Goal: Information Seeking & Learning: Learn about a topic

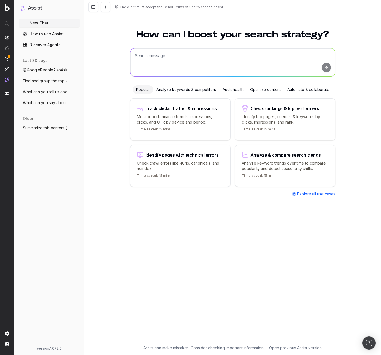
click at [55, 69] on span "@GooglePeopleAlsoAsk What is a LLM?" at bounding box center [47, 69] width 48 height 5
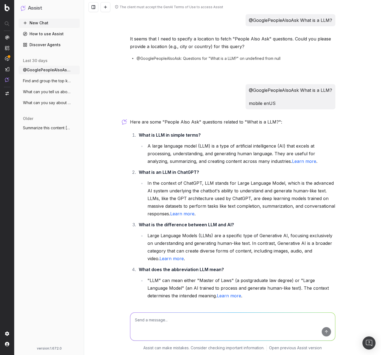
scroll to position [41, 0]
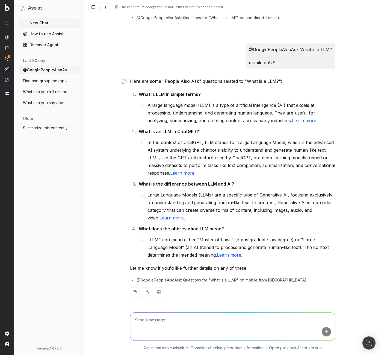
click at [48, 79] on span "Find and group the top keywords for hack" at bounding box center [47, 80] width 48 height 5
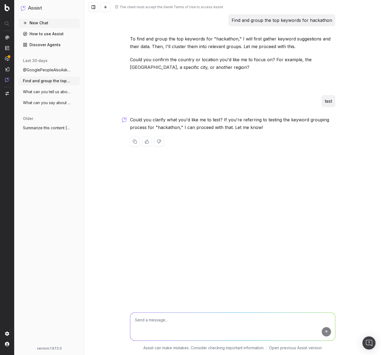
click at [51, 84] on button "Find and group the top keywords for hack" at bounding box center [49, 80] width 61 height 9
click at [45, 93] on span "What can you tell us about Julien Wachte" at bounding box center [47, 91] width 48 height 5
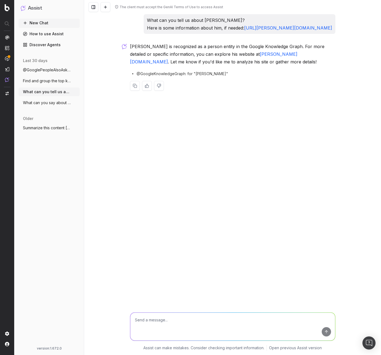
click at [54, 104] on span "What can you say about Julien Wachter? H" at bounding box center [47, 102] width 48 height 5
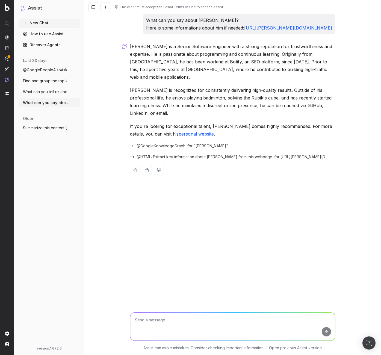
click at [196, 154] on span "@HTML: Extract key information about Julien Wachter from this webpage. for http…" at bounding box center [233, 156] width 192 height 5
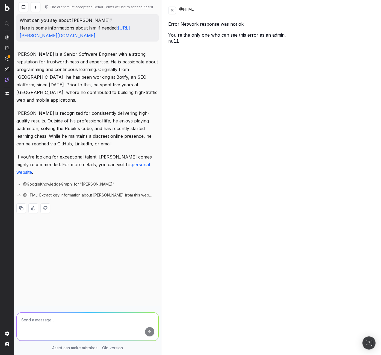
click at [172, 12] on button at bounding box center [172, 11] width 8 height 8
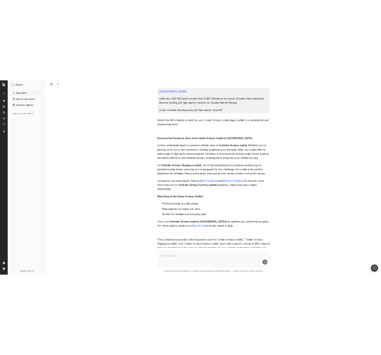
scroll to position [4658, 0]
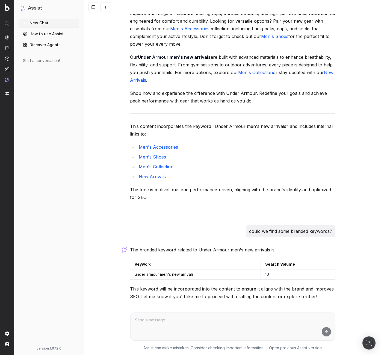
click at [198, 307] on span "@KeywordsSuggestions: What are the branded keywords and their search volumes re…" at bounding box center [233, 309] width 192 height 5
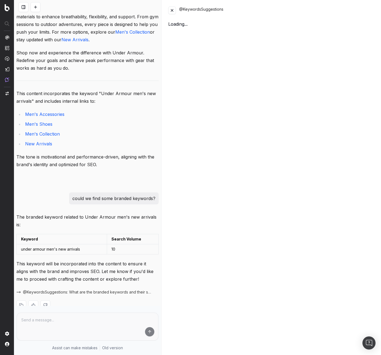
scroll to position [5492, 0]
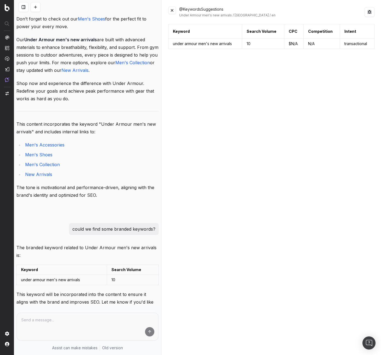
click at [172, 10] on button at bounding box center [172, 11] width 8 height 8
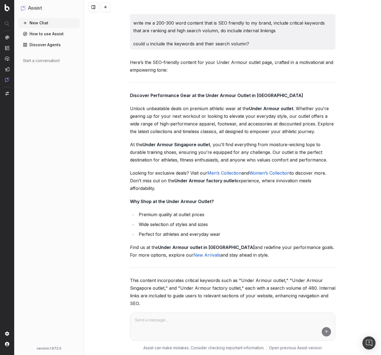
scroll to position [0, 0]
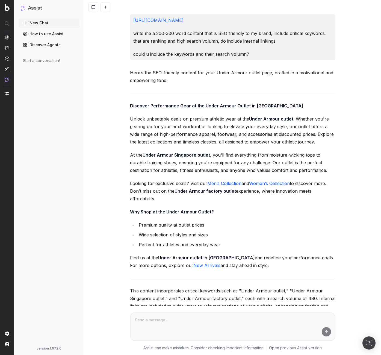
click at [107, 8] on button at bounding box center [106, 7] width 10 height 10
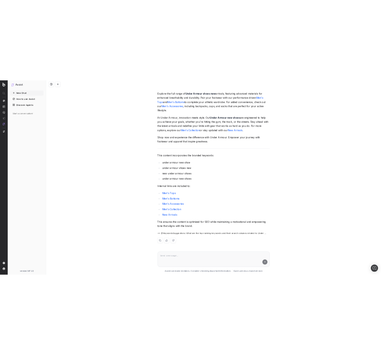
scroll to position [5625, 0]
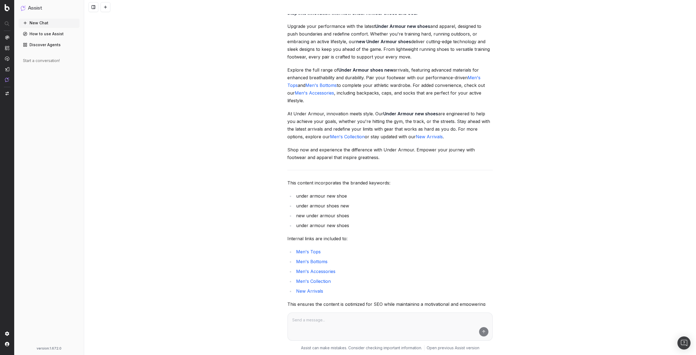
click at [315, 322] on span "@KeywordsSuggestions: What are the top-ranking keywords and their search volume…" at bounding box center [390, 324] width 192 height 5
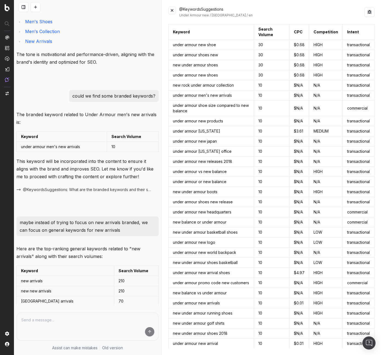
scroll to position [6619, 0]
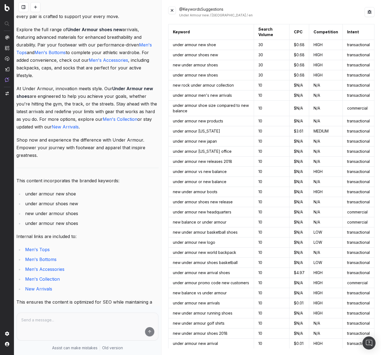
click at [173, 9] on button at bounding box center [172, 11] width 8 height 8
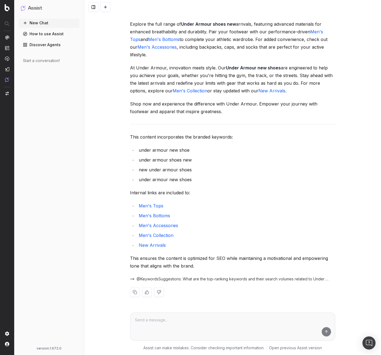
scroll to position [5625, 0]
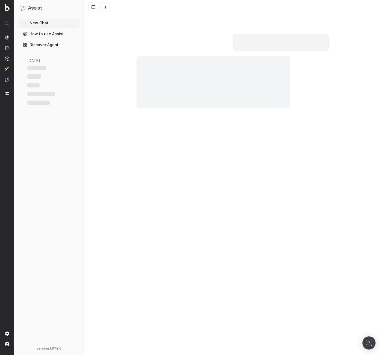
scroll to position [5625, 0]
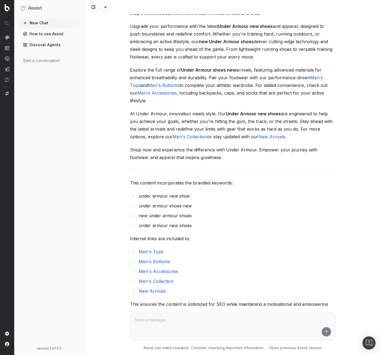
click at [242, 322] on span "@KeywordsSuggestions: What are the top-ranking keywords and their search volume…" at bounding box center [233, 324] width 192 height 5
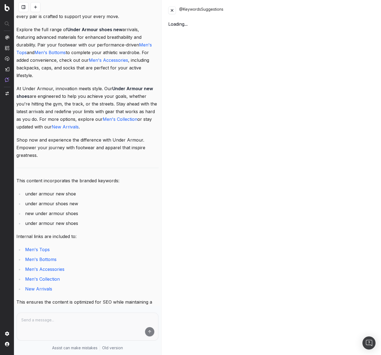
scroll to position [6619, 0]
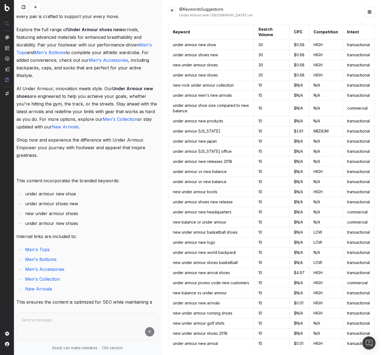
click at [171, 8] on button at bounding box center [172, 11] width 8 height 8
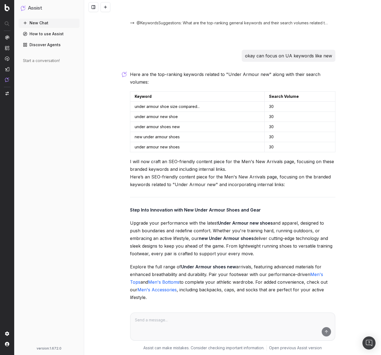
scroll to position [5297, 0]
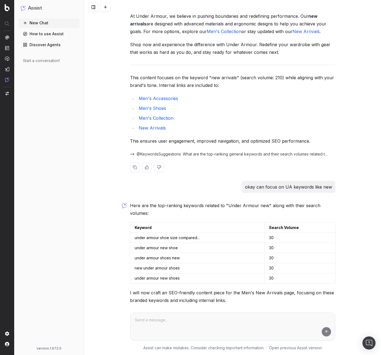
click at [184, 151] on span "@KeywordsSuggestions: What are the top-ranking general keywords and their searc…" at bounding box center [233, 153] width 192 height 5
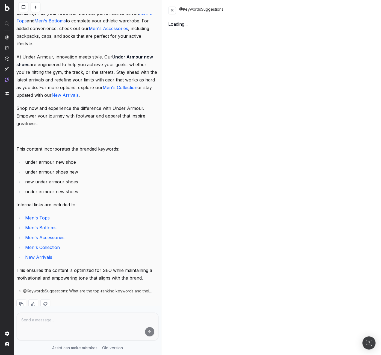
scroll to position [6299, 0]
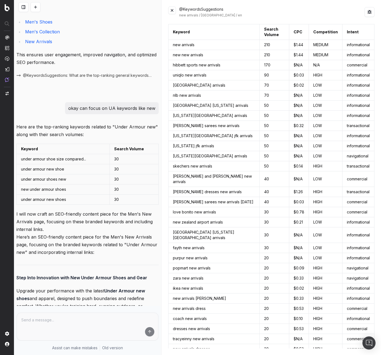
click at [172, 13] on button at bounding box center [172, 11] width 8 height 8
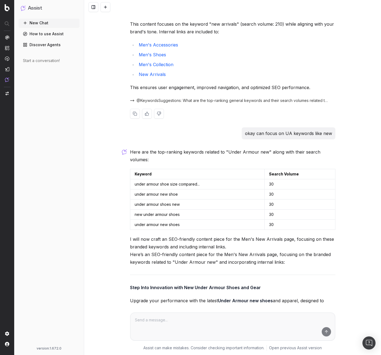
drag, startPoint x: 175, startPoint y: 20, endPoint x: 166, endPoint y: 22, distance: 9.7
